Goal: Transaction & Acquisition: Purchase product/service

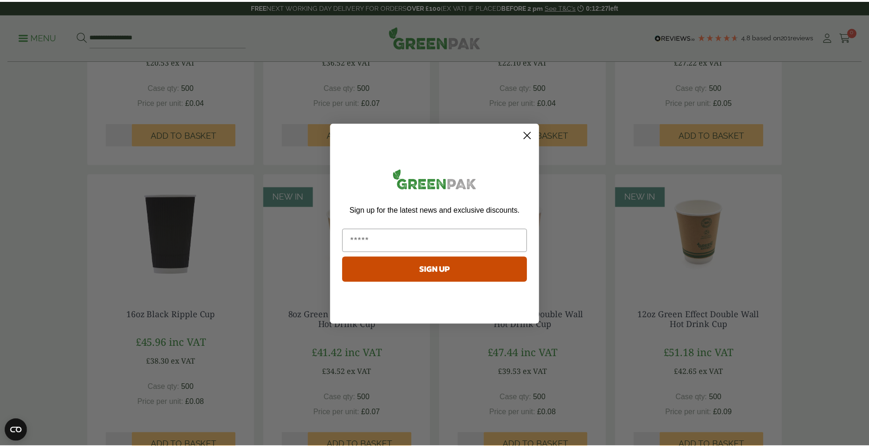
scroll to position [655, 0]
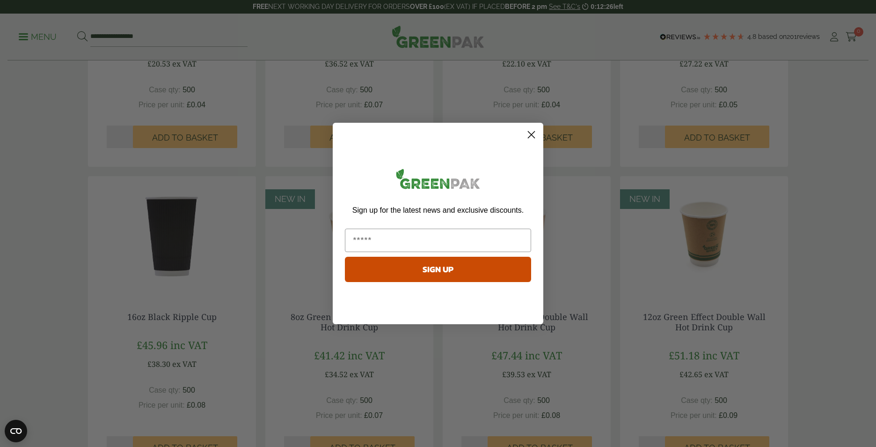
click at [528, 140] on circle "Close dialog" at bounding box center [531, 134] width 15 height 15
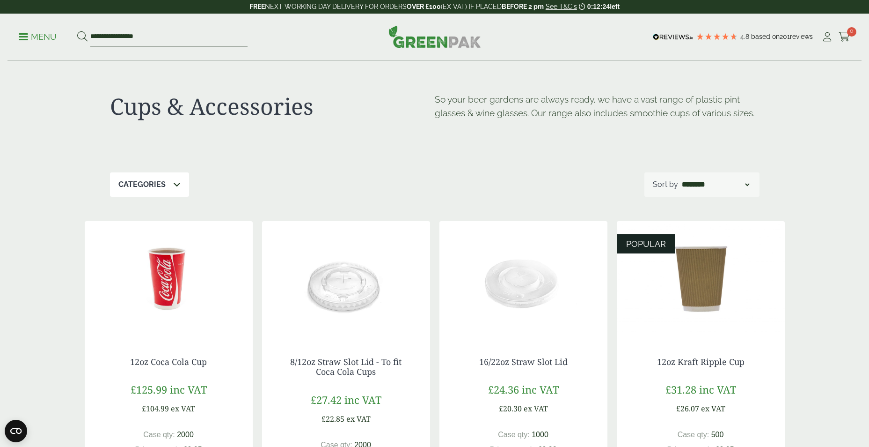
scroll to position [0, 0]
click at [706, 190] on select "**********" at bounding box center [715, 185] width 71 height 11
click at [515, 191] on div "Categories Carafes & Jugs (3) Carry Packs (4) Coca Cola Cups (5) Cups & Accesso…" at bounding box center [435, 185] width 650 height 24
click at [140, 193] on div "Categories" at bounding box center [149, 185] width 79 height 24
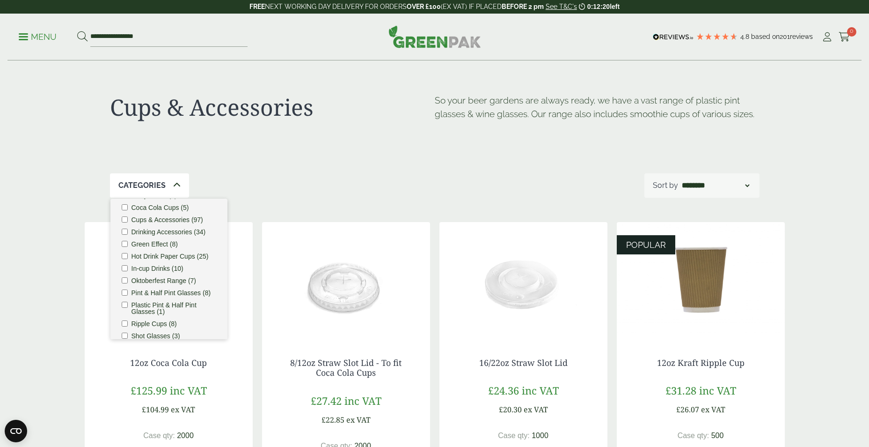
scroll to position [47, 0]
click at [328, 193] on div "Categories Carafes & Jugs (3) Carry Packs (4) Coca Cola Cups (5) Cups & Accesso…" at bounding box center [435, 185] width 650 height 24
click at [380, 192] on div "Categories Carafes & Jugs (3) Carry Packs (4) Coca Cola Cups (5) Cups & Accesso…" at bounding box center [435, 185] width 650 height 24
click at [567, 174] on div "Categories Carafes & Jugs (3) Carry Packs (4) Coca Cola Cups (5) Cups & Accesso…" at bounding box center [435, 185] width 650 height 24
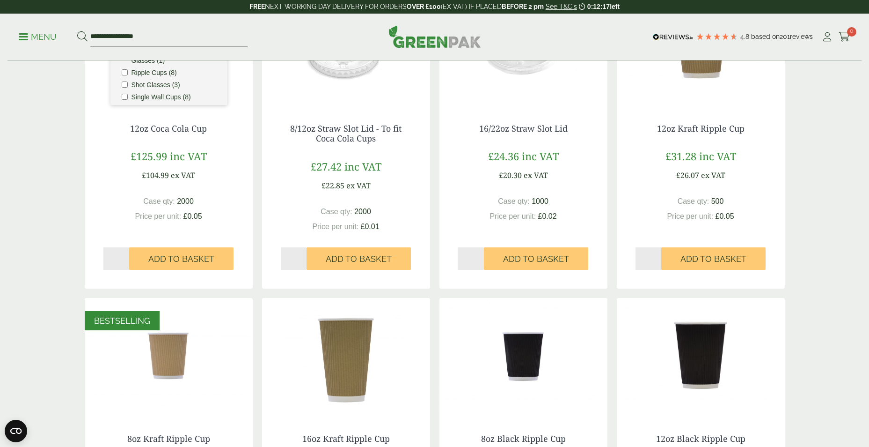
click at [850, 251] on div "Cups & Accessories So your beer gardens are always ready, we have a vast range …" at bounding box center [434, 395] width 869 height 1136
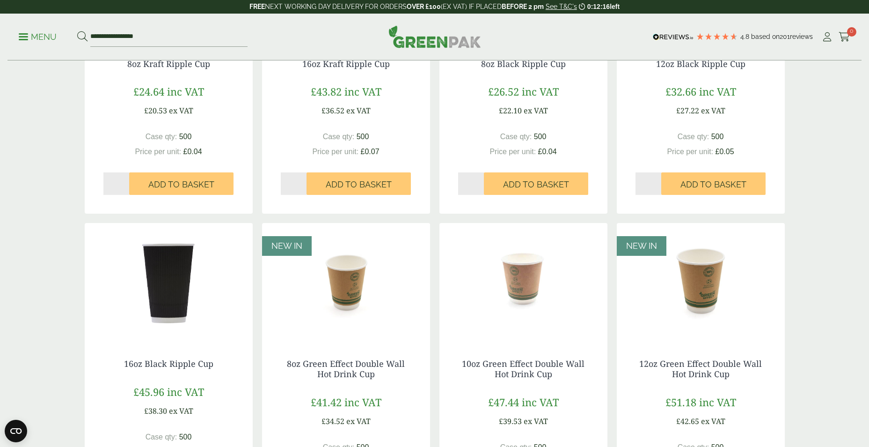
scroll to position [843, 0]
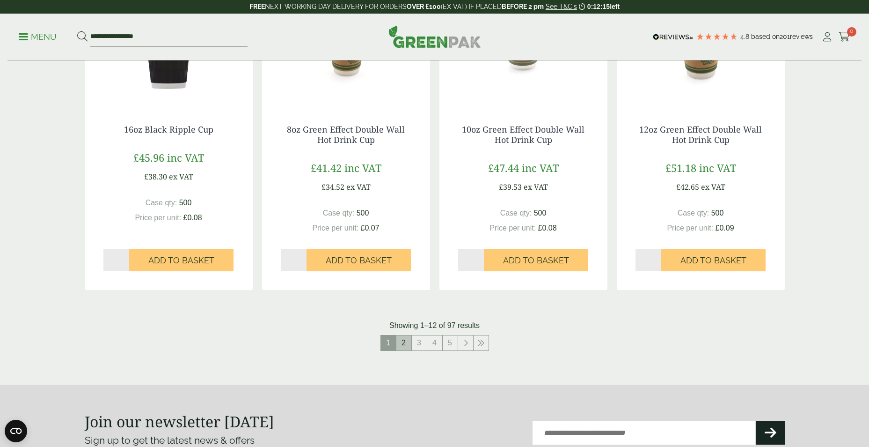
click at [401, 343] on link "2" at bounding box center [404, 342] width 15 height 15
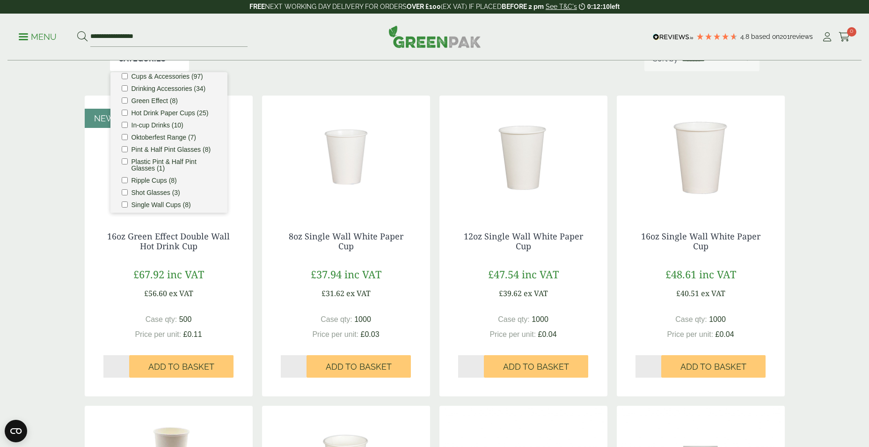
scroll to position [94, 0]
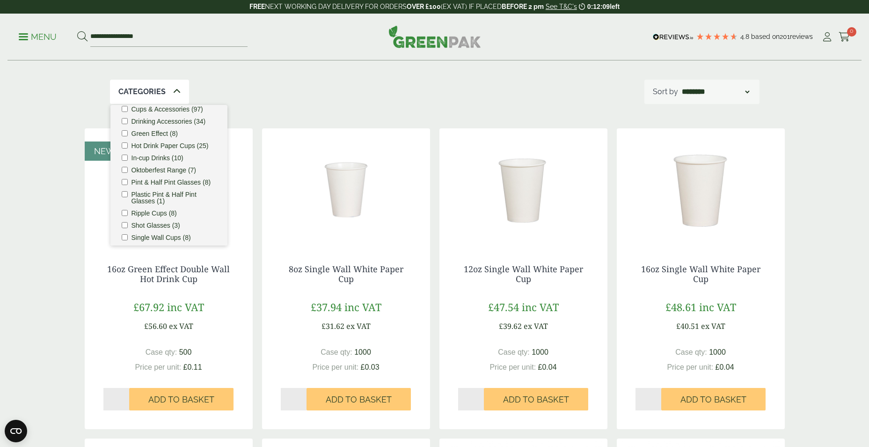
click at [173, 87] on span at bounding box center [176, 91] width 7 height 11
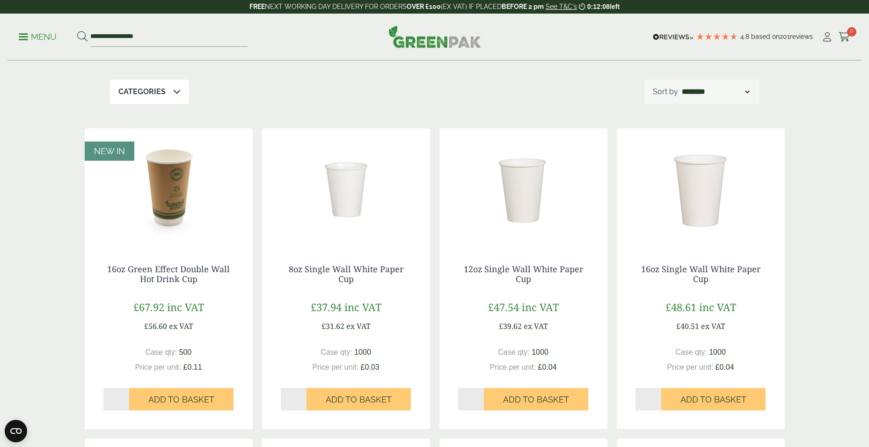
click at [256, 75] on div "Cups & Accessories So your beer gardens are always ready, we have a vast range …" at bounding box center [435, 23] width 650 height 112
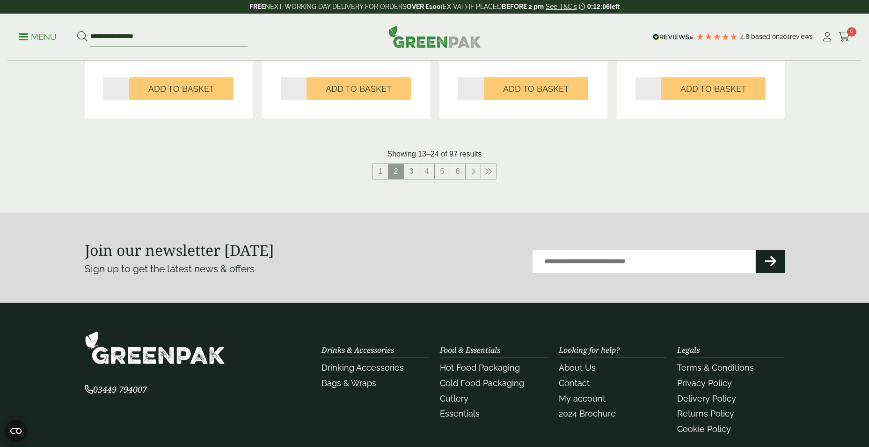
scroll to position [934, 0]
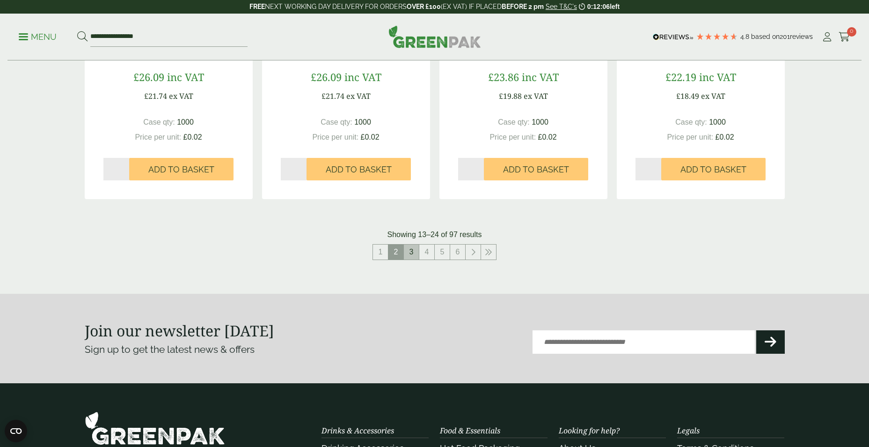
click at [409, 255] on link "3" at bounding box center [411, 251] width 15 height 15
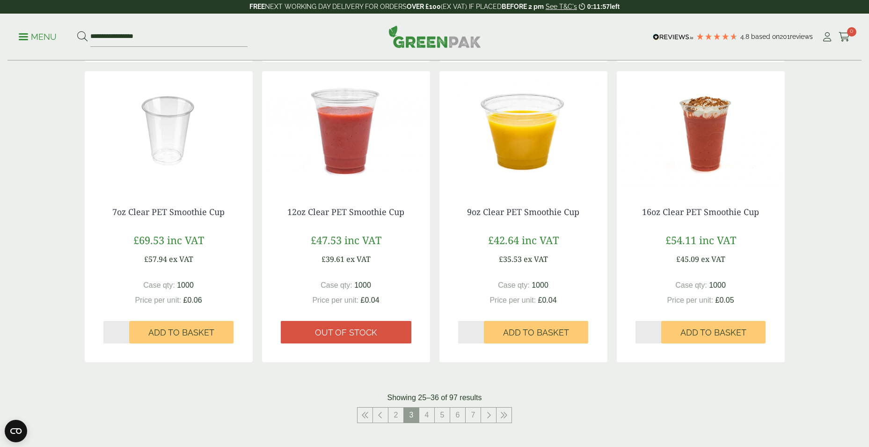
scroll to position [840, 0]
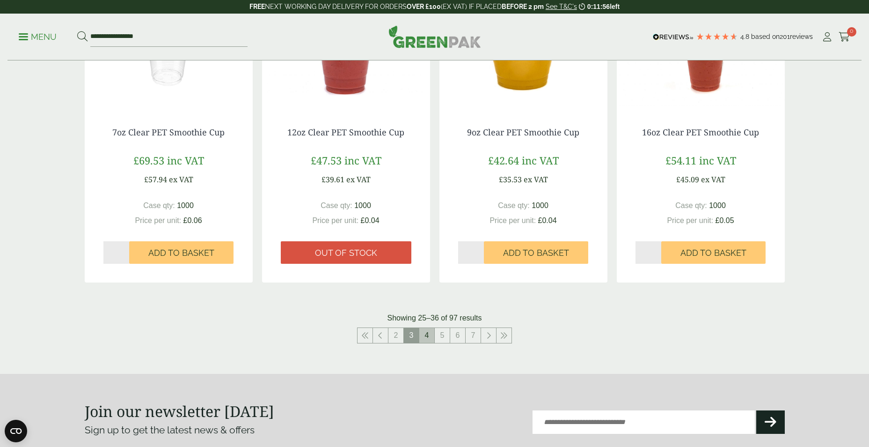
click at [430, 337] on link "4" at bounding box center [426, 335] width 15 height 15
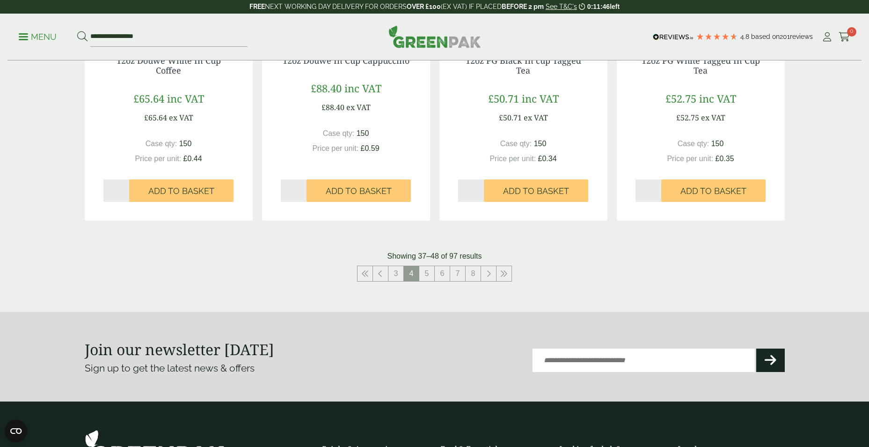
scroll to position [934, 0]
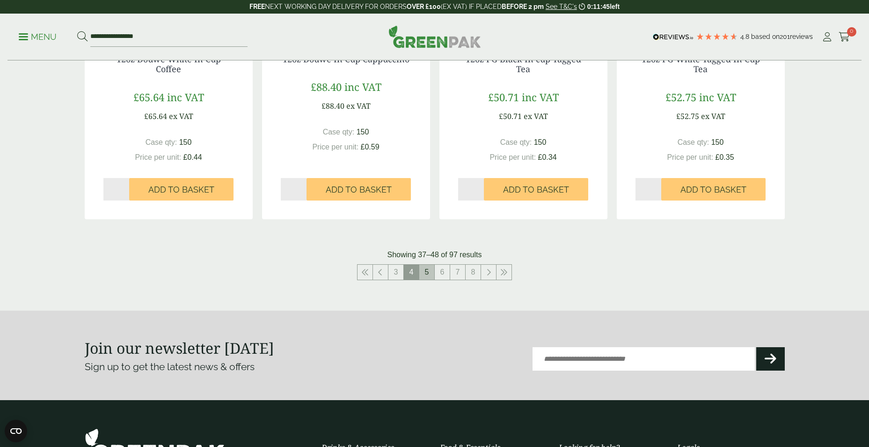
click at [425, 275] on link "5" at bounding box center [426, 272] width 15 height 15
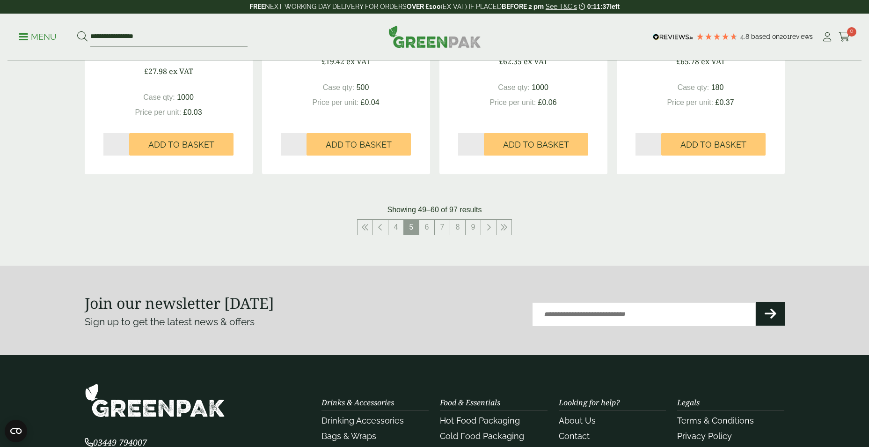
scroll to position [941, 0]
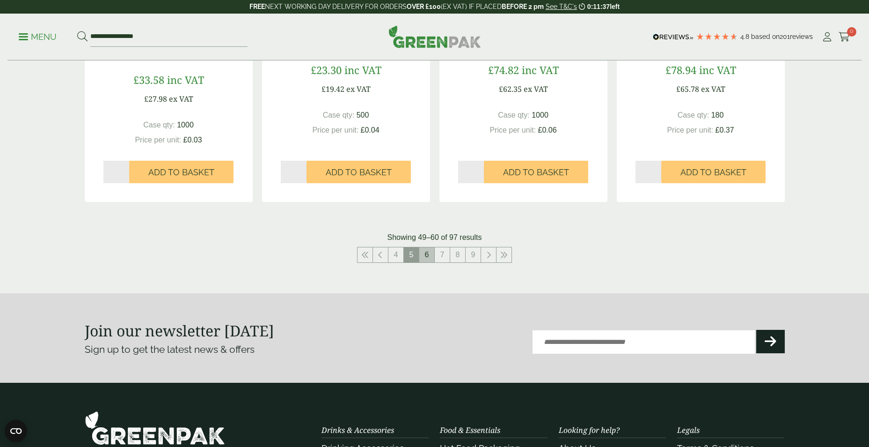
click at [424, 249] on link "6" at bounding box center [426, 254] width 15 height 15
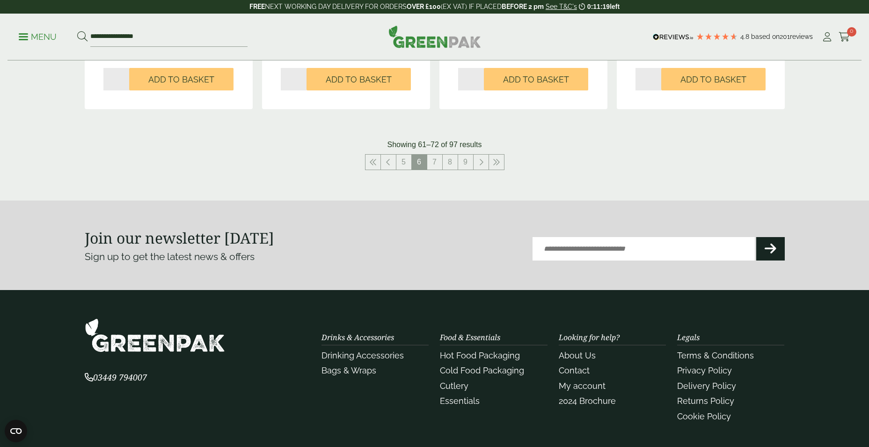
scroll to position [1034, 0]
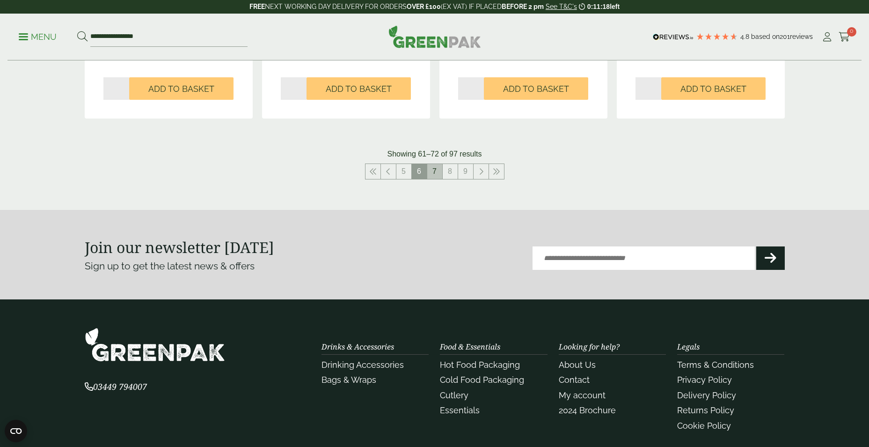
click at [434, 177] on link "7" at bounding box center [434, 171] width 15 height 15
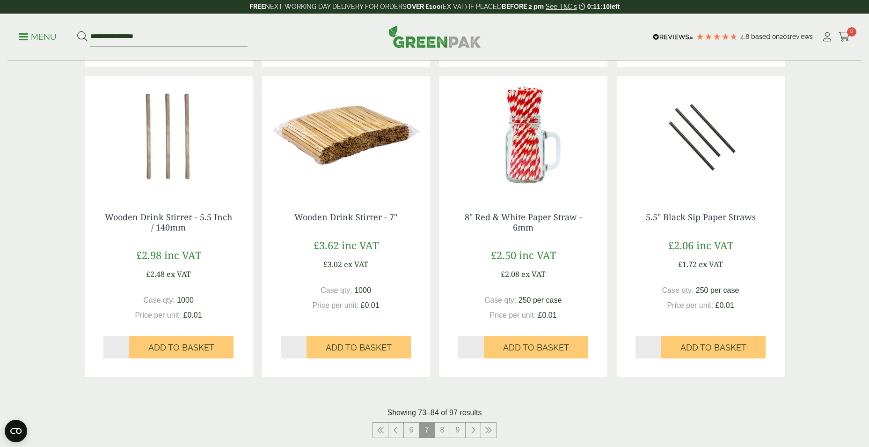
scroll to position [983, 0]
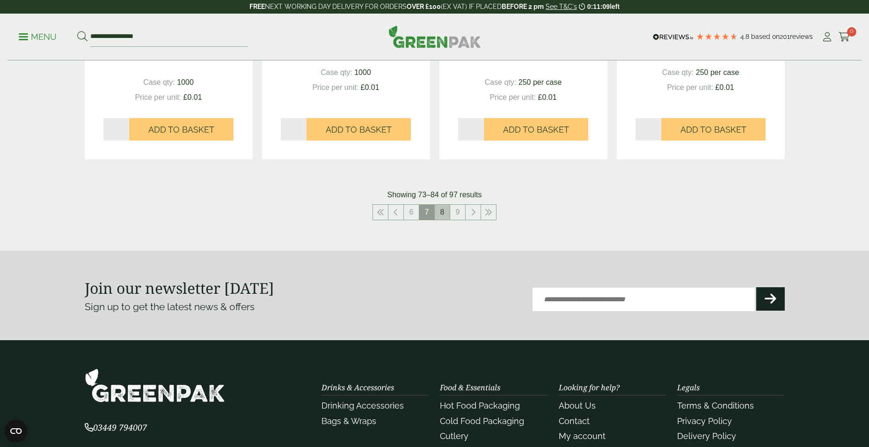
click at [441, 214] on link "8" at bounding box center [442, 212] width 15 height 15
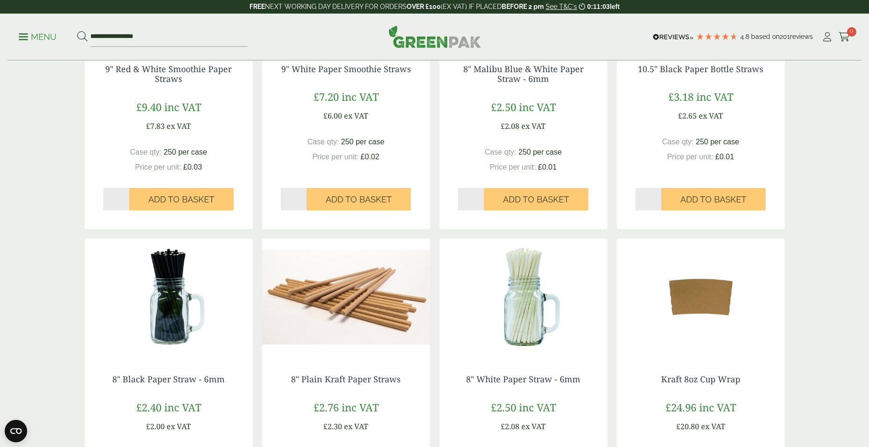
scroll to position [749, 0]
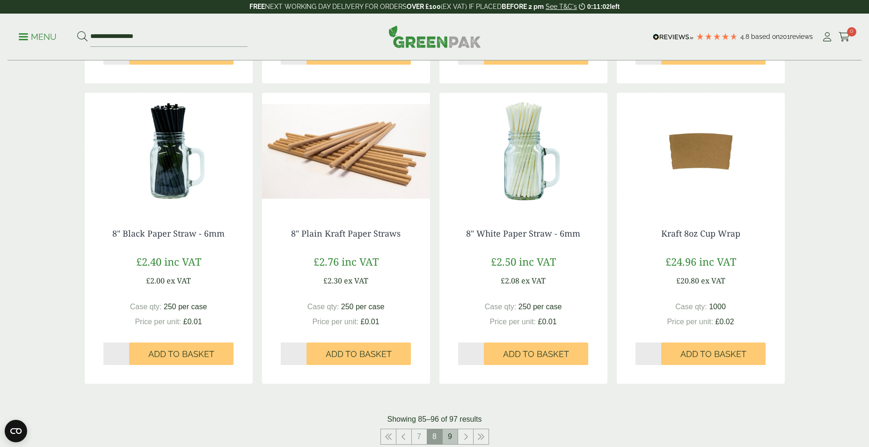
click at [447, 437] on link "9" at bounding box center [450, 436] width 15 height 15
